Goal: Information Seeking & Learning: Learn about a topic

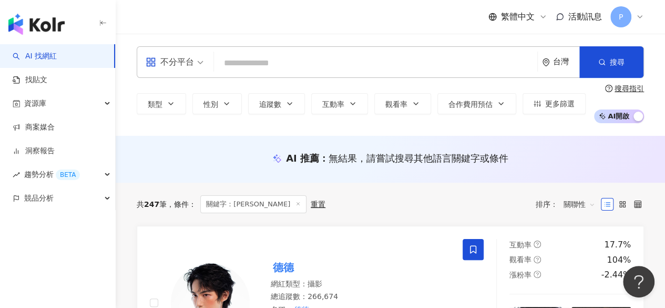
click at [258, 67] on input "search" at bounding box center [375, 63] width 315 height 20
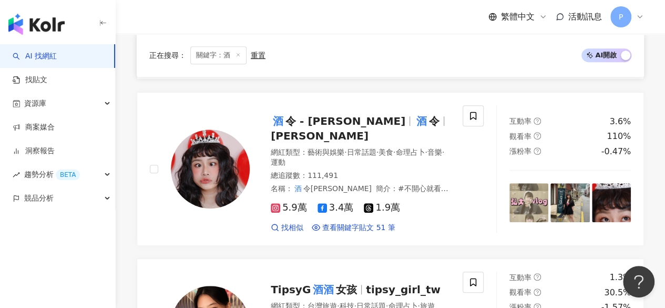
scroll to position [76, 0]
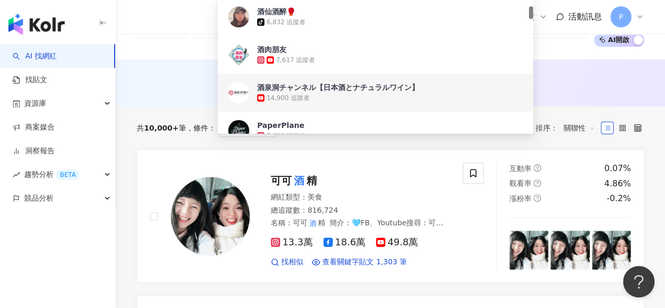
type input "*"
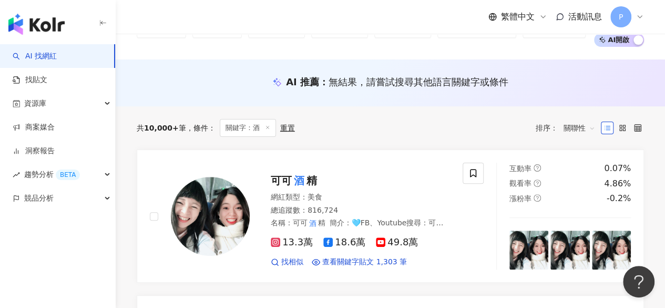
click at [565, 87] on div "AI 推薦 ： 無結果，請嘗試搜尋其他語言關鍵字或條件" at bounding box center [391, 81] width 508 height 13
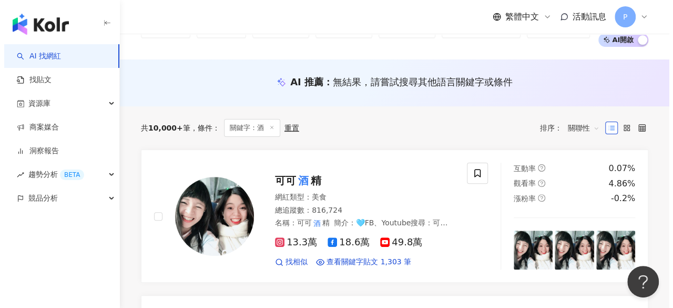
scroll to position [0, 0]
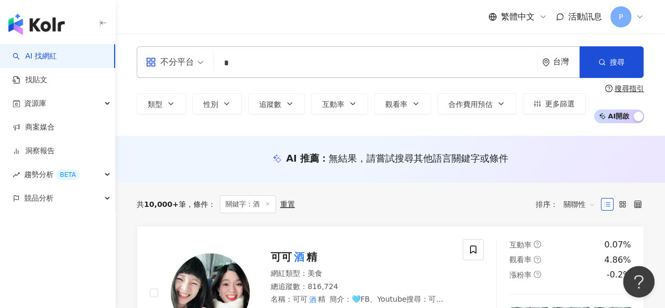
click at [325, 62] on input "*" at bounding box center [375, 63] width 315 height 20
click at [535, 111] on button "更多篩選" at bounding box center [554, 103] width 63 height 21
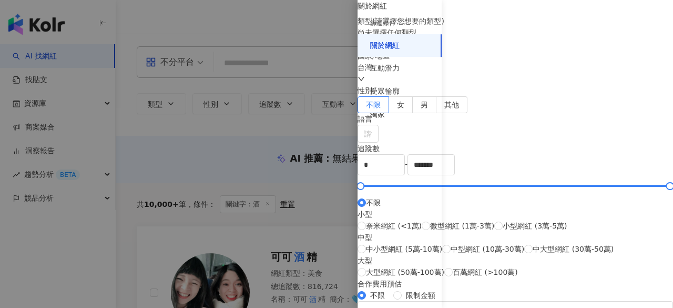
click at [250, 175] on div at bounding box center [336, 154] width 673 height 308
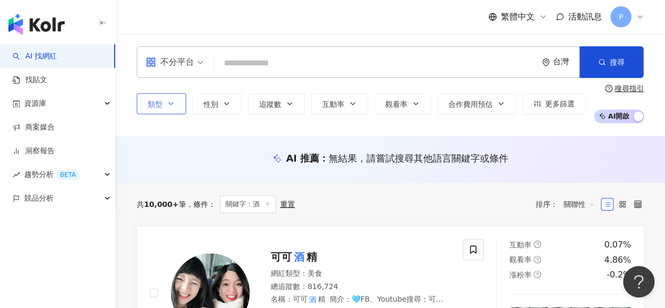
click at [174, 108] on button "類型" at bounding box center [161, 103] width 49 height 21
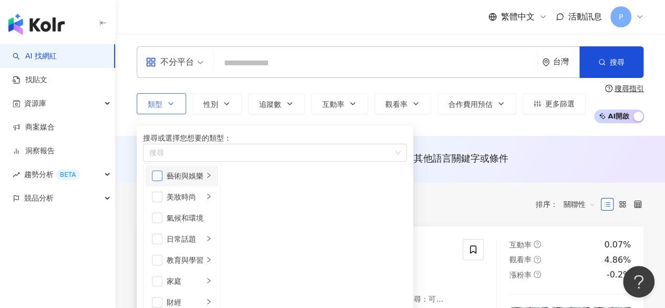
click at [163, 181] on span "button" at bounding box center [157, 175] width 11 height 11
click at [163, 202] on span "button" at bounding box center [157, 196] width 11 height 11
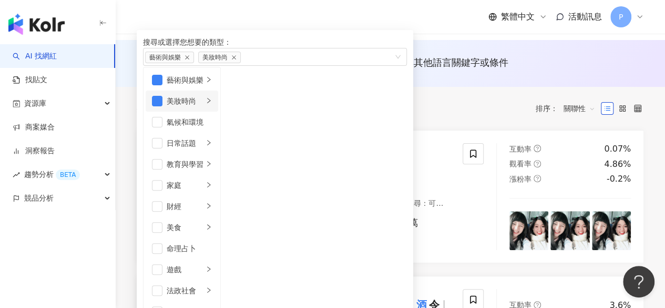
scroll to position [132, 0]
click at [204, 259] on li "遊戲" at bounding box center [182, 269] width 73 height 21
click at [169, 259] on li "遊戲" at bounding box center [182, 269] width 73 height 21
click at [166, 259] on li "遊戲" at bounding box center [182, 269] width 73 height 21
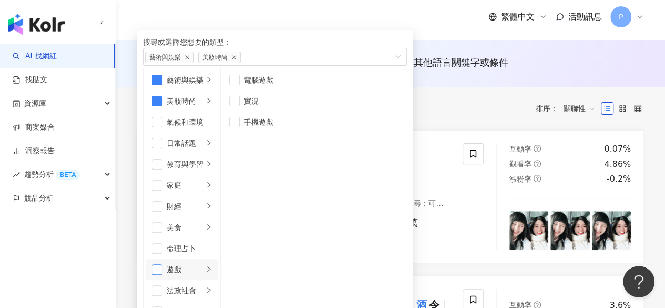
click at [157, 264] on span "button" at bounding box center [157, 269] width 11 height 11
click at [163, 306] on span "button" at bounding box center [157, 311] width 11 height 11
click at [350, 56] on div "搜尋或選擇您想要的類型： 藝術與娛樂 美妝時尚 遊戲 生活風格" at bounding box center [275, 51] width 264 height 31
click at [137, 0] on button "類型 搜尋或選擇您想要的類型： 藝術與娛樂 美妝時尚 遊戲 生活風格 藝術與娛樂 美妝時尚 氣候和環境 日常話題 教育與學習 家庭 財經 美食 命理占卜 遊戲…" at bounding box center [161, 7] width 49 height 21
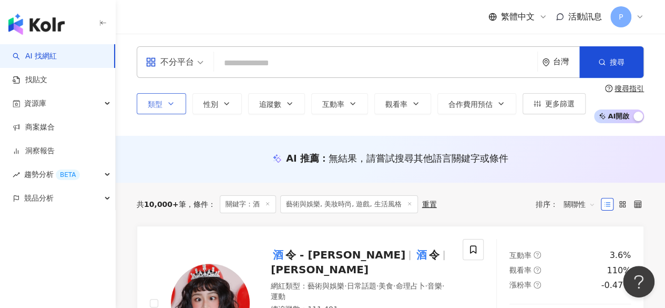
scroll to position [52, 0]
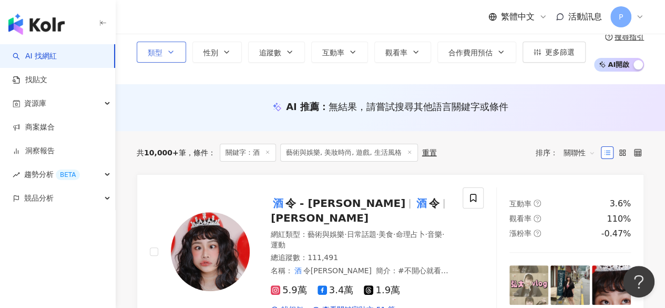
click at [266, 151] on line at bounding box center [267, 152] width 3 height 3
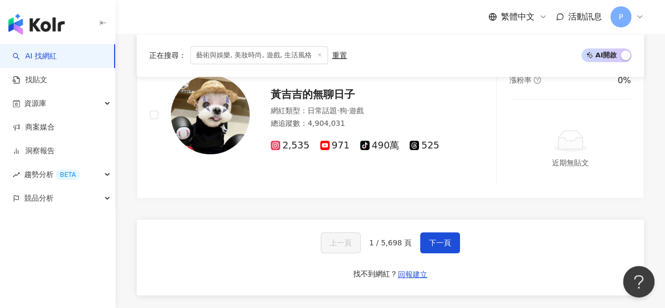
scroll to position [2138, 0]
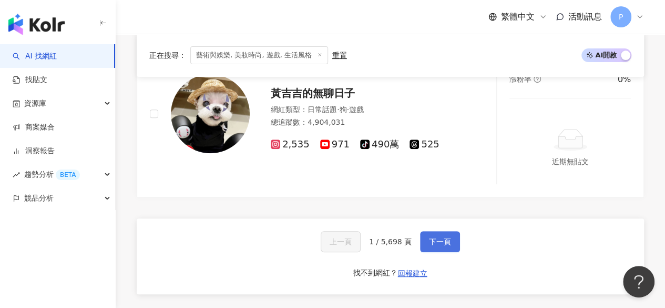
click at [441, 237] on span "下一頁" at bounding box center [440, 241] width 22 height 8
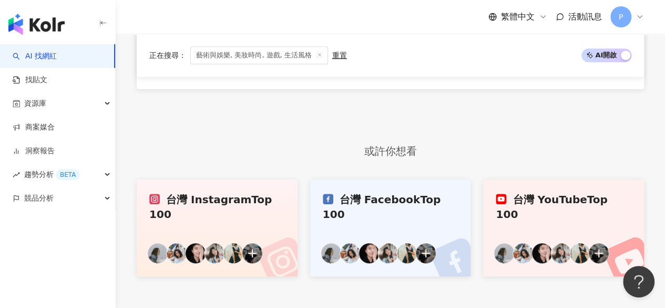
scroll to position [2232, 0]
click at [435, 46] on button "下一頁" at bounding box center [440, 35] width 40 height 21
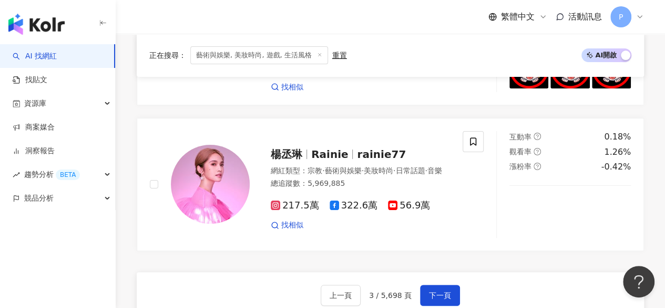
scroll to position [2018, 0]
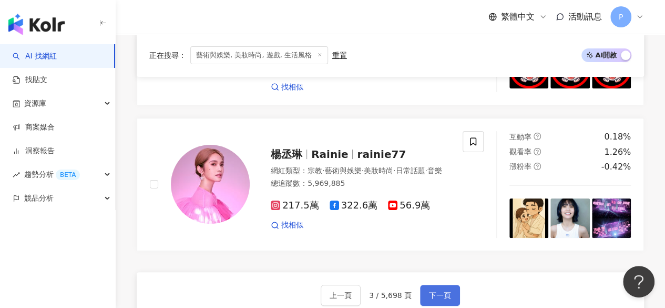
click at [431, 290] on button "下一頁" at bounding box center [440, 295] width 40 height 21
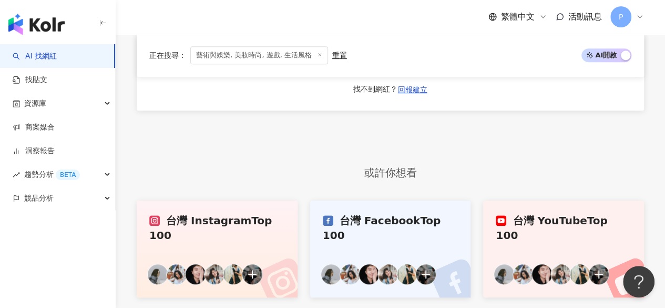
scroll to position [2101, 0]
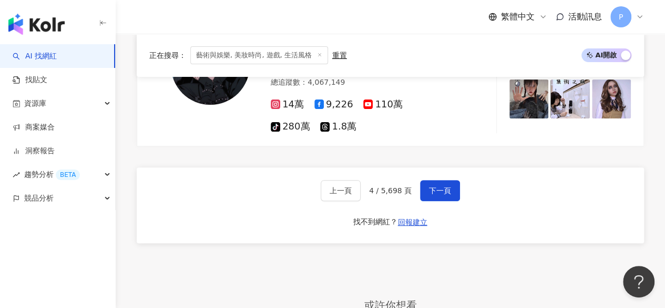
click at [393, 186] on span "4 / 5,698 頁" at bounding box center [390, 190] width 43 height 8
click at [380, 195] on span "4 / 5,698 頁" at bounding box center [390, 190] width 43 height 8
click at [446, 189] on span "下一頁" at bounding box center [440, 190] width 22 height 8
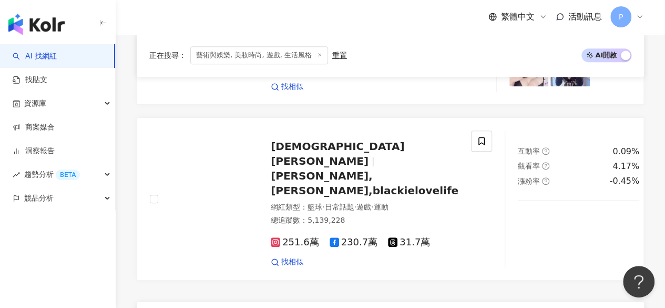
scroll to position [2231, 0]
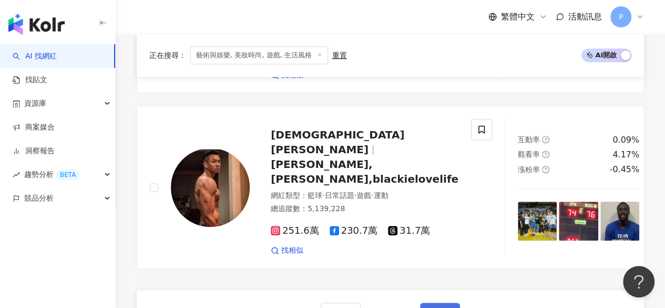
click at [447, 307] on span "下一頁" at bounding box center [440, 313] width 22 height 8
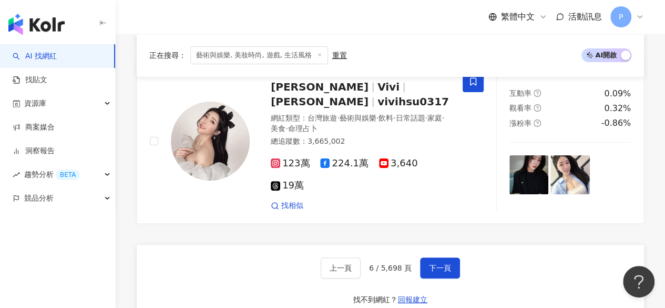
scroll to position [2087, 0]
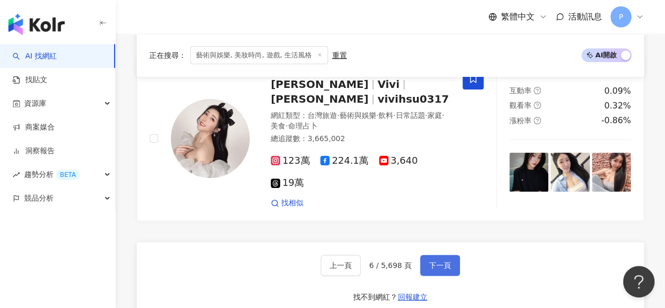
click at [452, 255] on button "下一頁" at bounding box center [440, 265] width 40 height 21
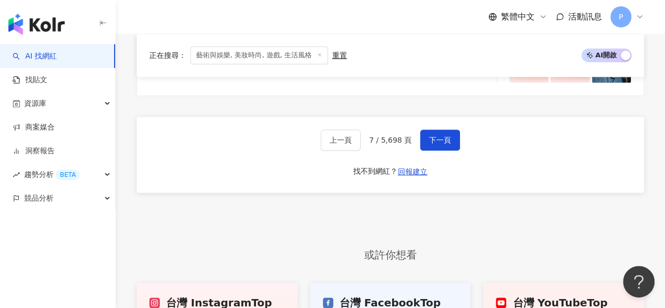
scroll to position [2205, 0]
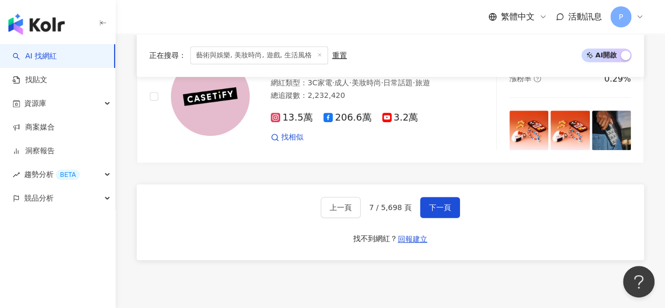
click at [296, 184] on div "上一頁 7 / 5,698 頁 下一頁 找不到網紅？ 回報建立" at bounding box center [391, 222] width 508 height 76
click at [435, 203] on span "下一頁" at bounding box center [440, 207] width 22 height 8
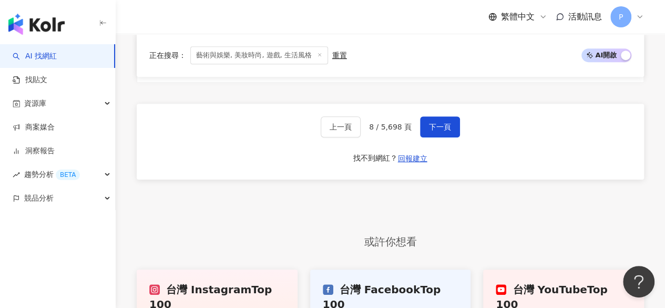
scroll to position [2298, 0]
click at [424, 117] on button "下一頁" at bounding box center [440, 127] width 40 height 21
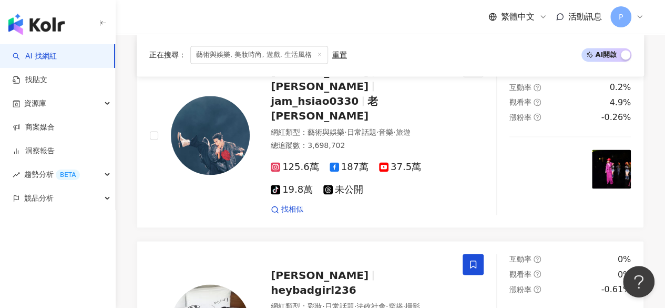
scroll to position [564, 0]
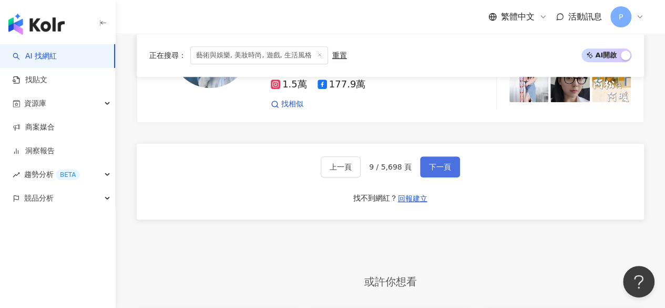
click at [439, 171] on span "下一頁" at bounding box center [440, 167] width 22 height 8
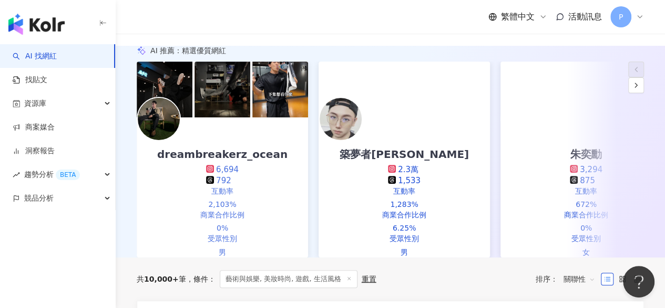
scroll to position [0, 0]
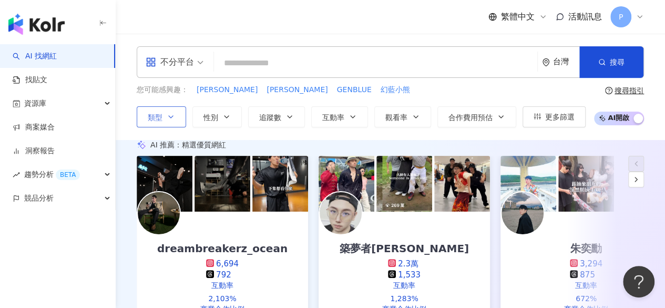
drag, startPoint x: 316, startPoint y: 84, endPoint x: 316, endPoint y: 56, distance: 27.4
click at [316, 80] on div "不分平台 台灣 搜尋 e6473dac-2af1-4147-b6a5-a07853ad05a8 酒仙酒醉🥊 tiktok-icon 6,832 追蹤者 酒肉朋…" at bounding box center [391, 86] width 550 height 81
click at [316, 56] on input "search" at bounding box center [375, 63] width 315 height 20
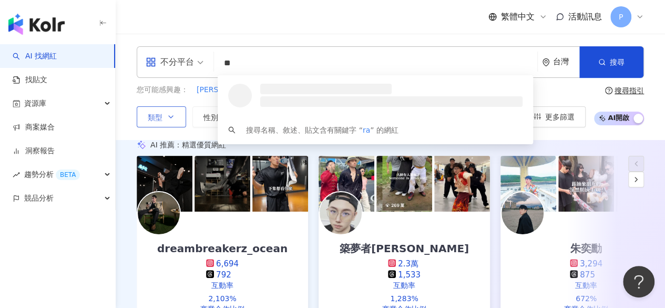
type input "***"
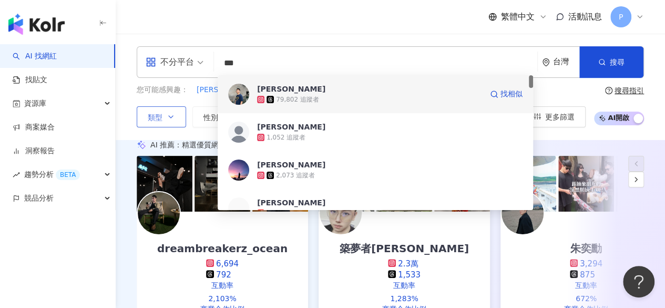
click at [325, 86] on span "ray" at bounding box center [369, 89] width 225 height 11
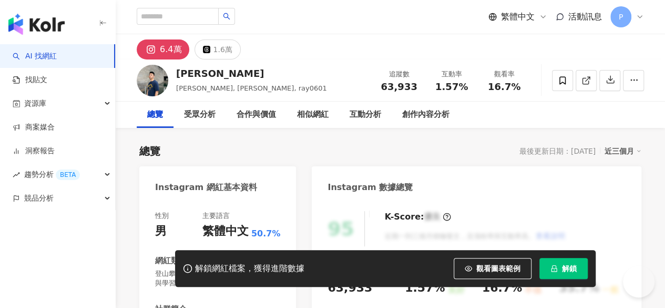
click at [39, 51] on link "AI 找網紅" at bounding box center [35, 56] width 44 height 11
click at [161, 9] on input "search" at bounding box center [178, 16] width 82 height 17
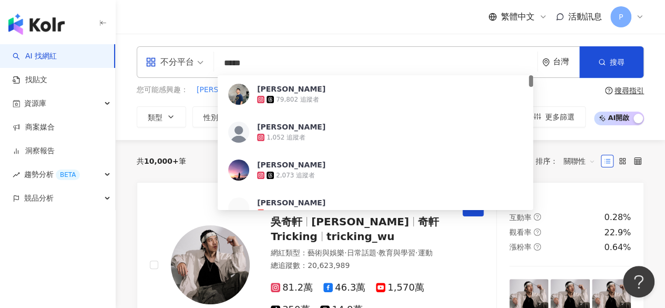
type input "******"
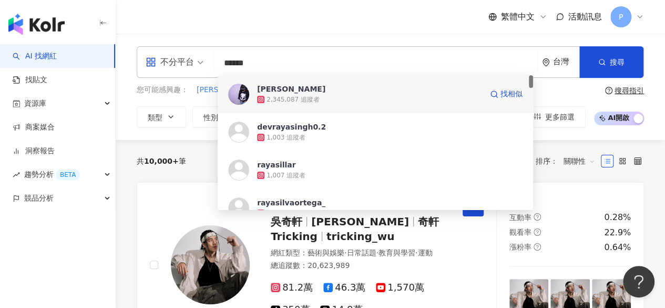
click at [338, 93] on span "Ray" at bounding box center [369, 89] width 225 height 11
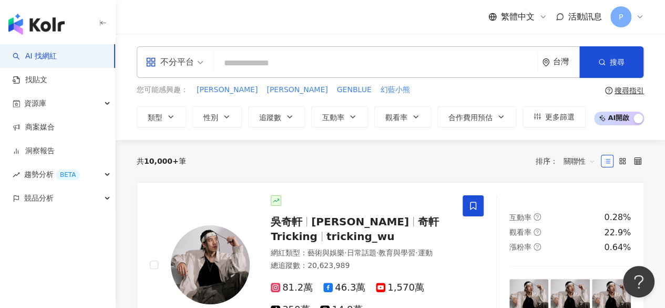
click at [311, 58] on input "search" at bounding box center [375, 63] width 315 height 20
paste input "****"
type input "****"
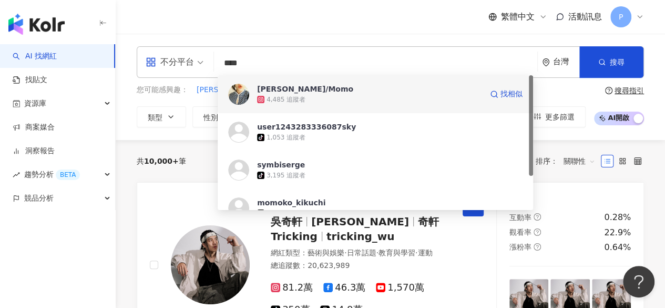
click at [321, 85] on span "菊池桃子/Momo" at bounding box center [369, 89] width 225 height 11
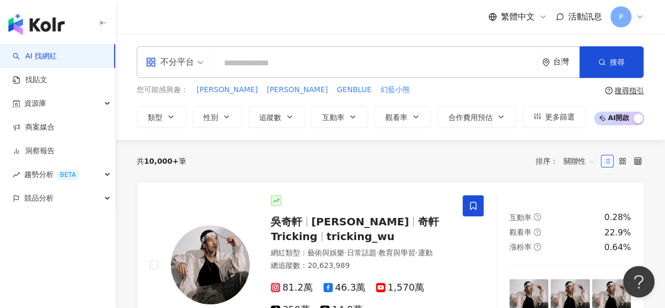
click at [277, 63] on input "search" at bounding box center [375, 63] width 315 height 20
paste input "****"
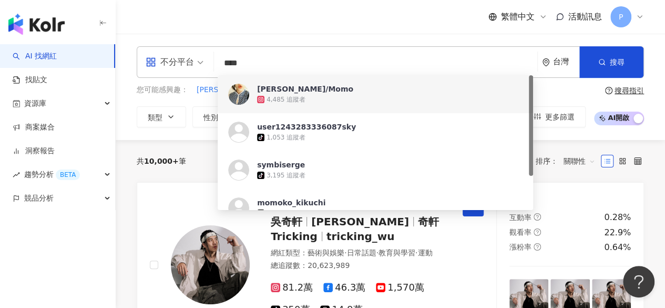
drag, startPoint x: 278, startPoint y: 59, endPoint x: 218, endPoint y: 66, distance: 60.3
click at [218, 66] on input "****" at bounding box center [375, 63] width 315 height 20
paste input "*********"
type input "**********"
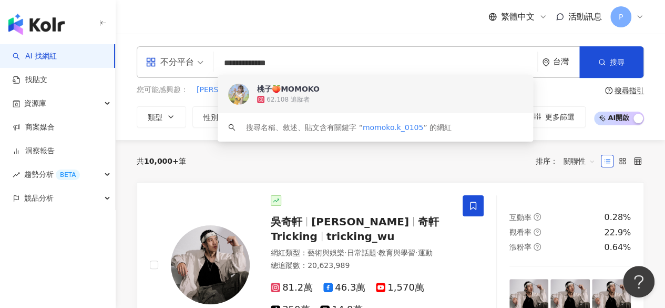
click at [426, 95] on div "62,108 追蹤者" at bounding box center [390, 99] width 266 height 11
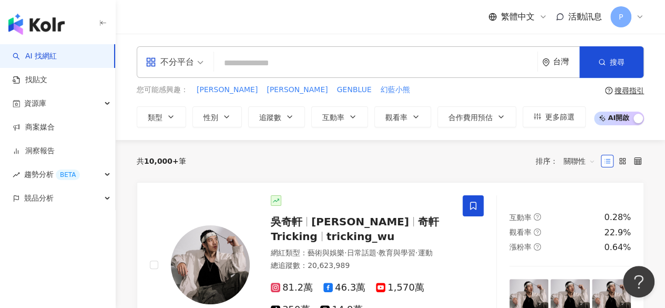
click at [228, 58] on input "search" at bounding box center [375, 63] width 315 height 20
paste input "*********"
type input "*********"
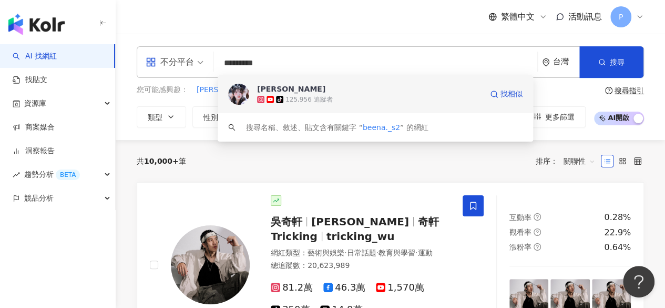
click at [290, 99] on div "125,956 追蹤者" at bounding box center [309, 99] width 47 height 9
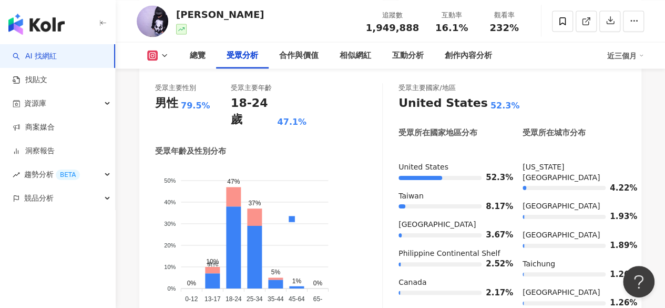
scroll to position [941, 0]
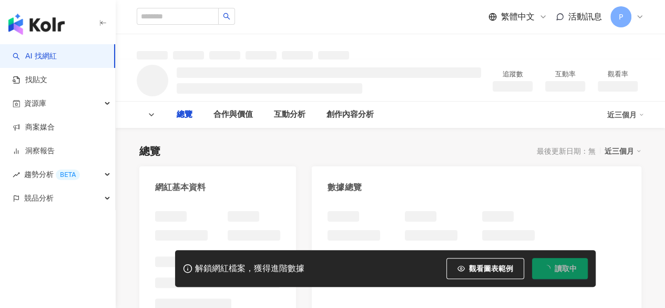
scroll to position [20, 0]
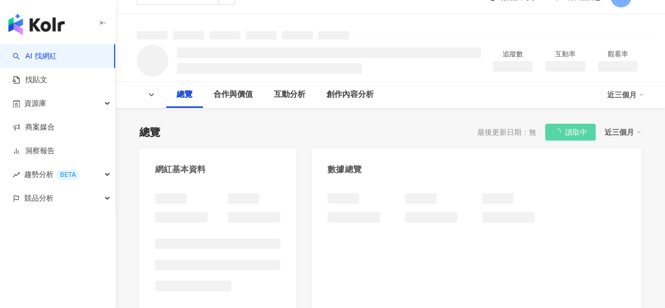
scroll to position [230, 0]
